Goal: Book appointment/travel/reservation

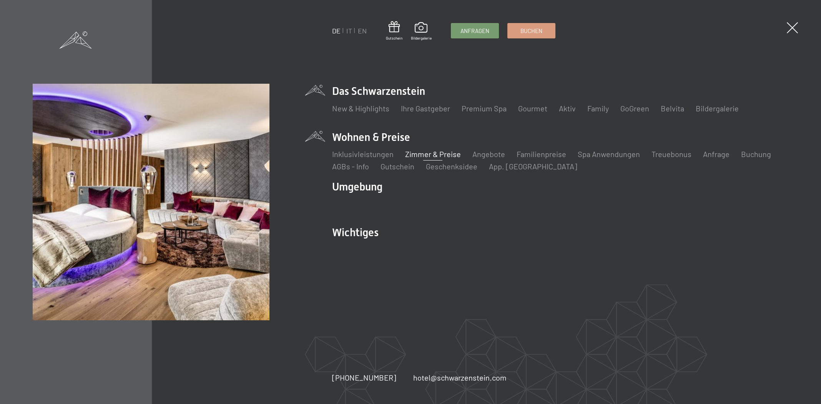
click at [451, 154] on link "Zimmer & Preise" at bounding box center [433, 153] width 56 height 9
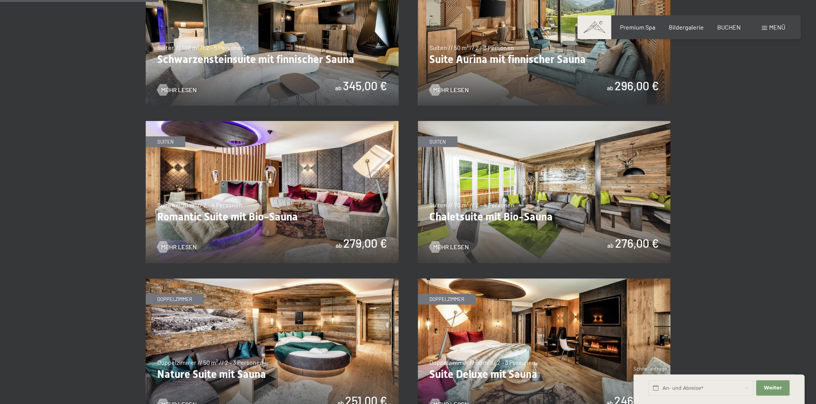
scroll to position [640, 0]
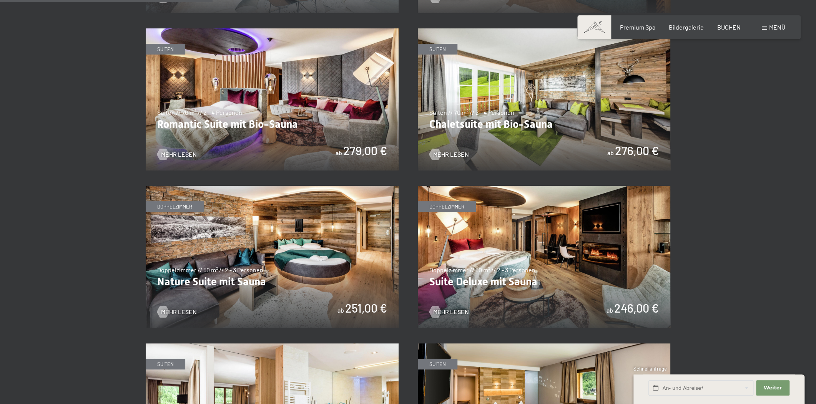
click at [452, 146] on img at bounding box center [544, 99] width 253 height 142
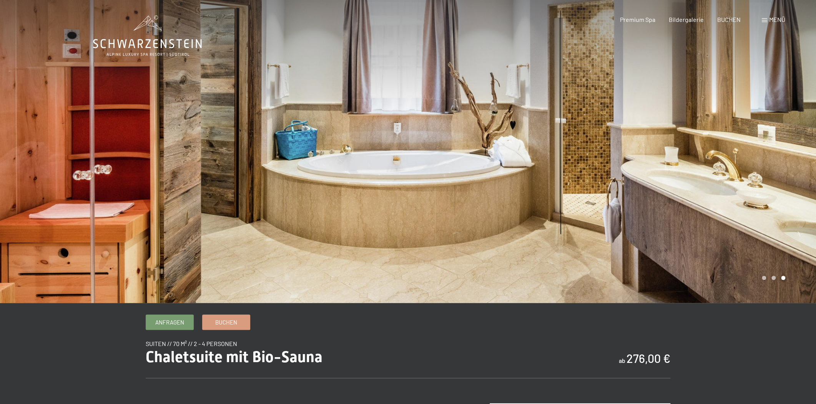
click at [645, 152] on div at bounding box center [612, 151] width 408 height 303
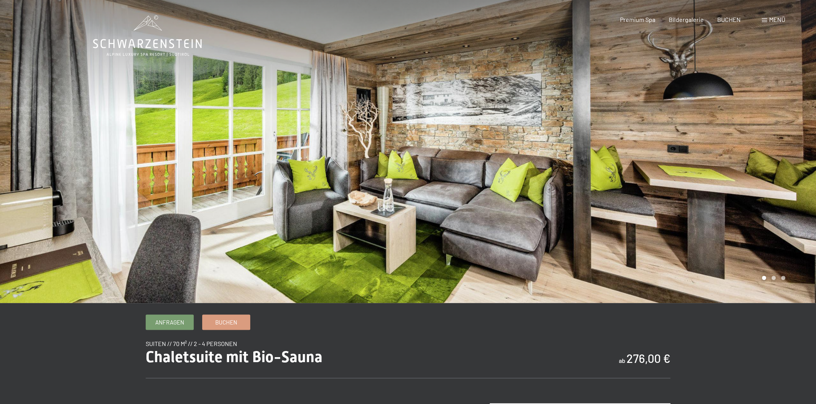
click at [669, 144] on div at bounding box center [612, 151] width 408 height 303
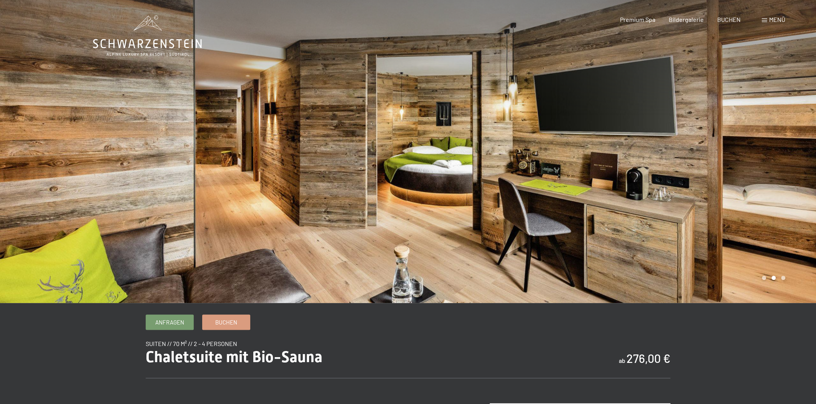
click at [669, 144] on div at bounding box center [612, 151] width 408 height 303
